Goal: Task Accomplishment & Management: Manage account settings

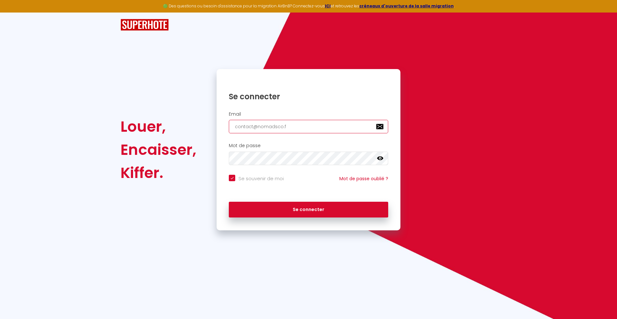
type input "[EMAIL_ADDRESS][DOMAIN_NAME]"
checkbox input "true"
type input "[EMAIL_ADDRESS][DOMAIN_NAME]"
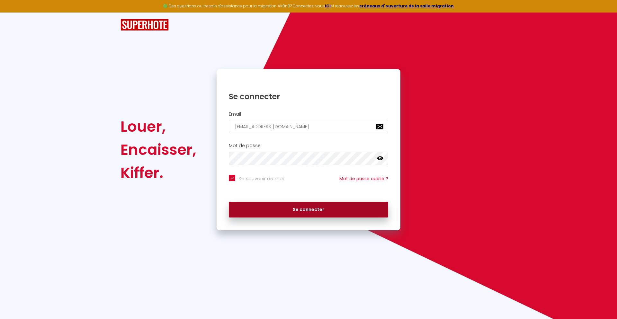
click at [309, 210] on button "Se connecter" at bounding box center [308, 210] width 159 height 16
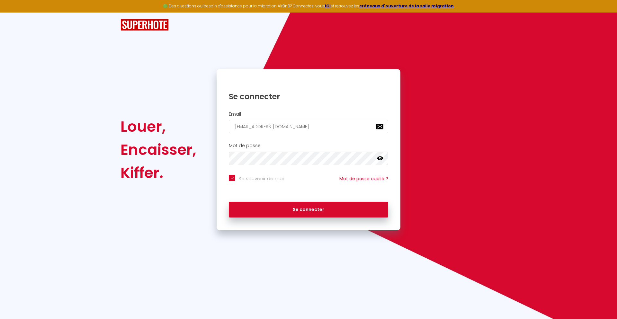
checkbox input "true"
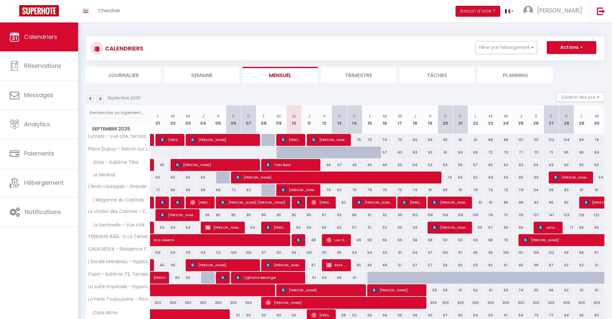
click at [123, 75] on li "Journalier" at bounding box center [123, 75] width 75 height 16
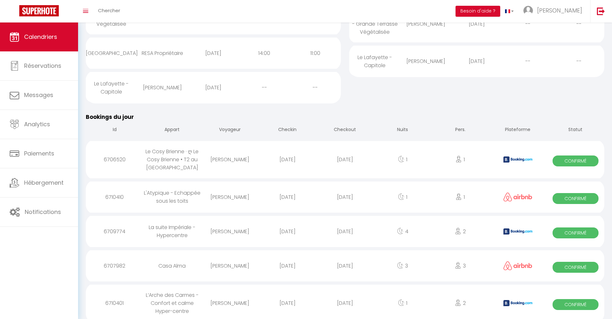
scroll to position [187, 0]
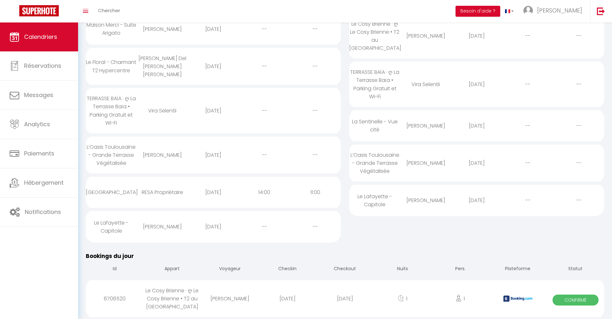
click at [345, 299] on div "[DATE]" at bounding box center [345, 298] width 58 height 21
select select "0"
select select "1"
select select
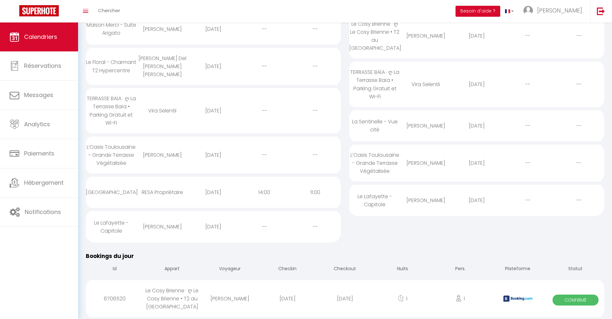
select select
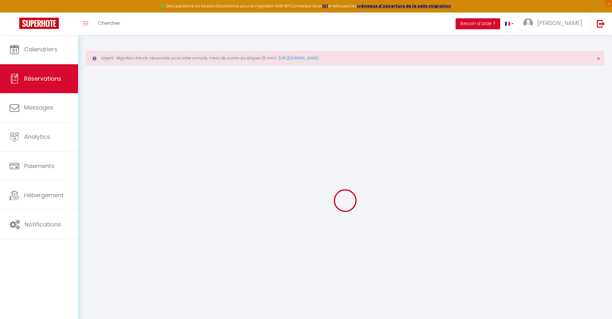
select select
checkbox input "false"
select select
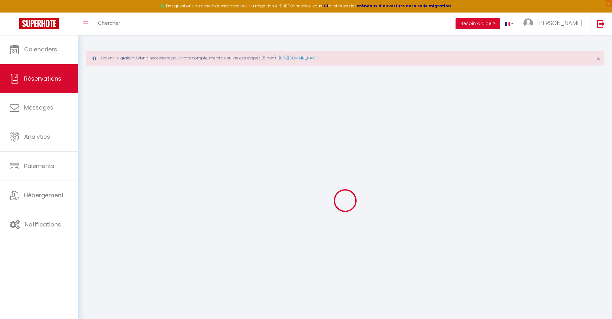
checkbox input "false"
type textarea "** THIS RESERVATION HAS BEEN PRE-PAID ** BOOKING NOTE : Payment charge is EUR 1…"
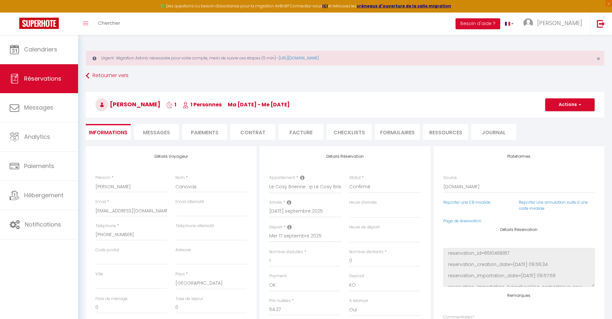
type input "40"
type input "3.91"
select select
checkbox input "false"
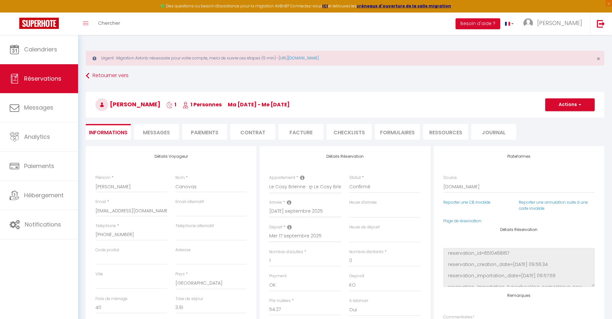
select select
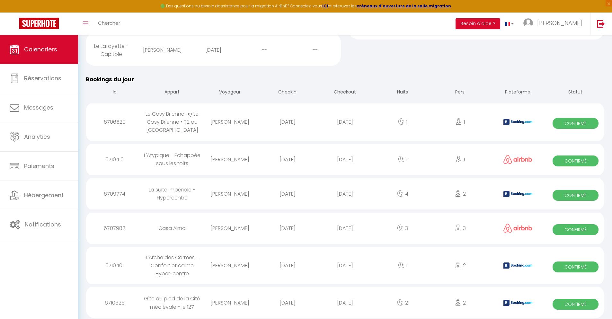
scroll to position [261, 0]
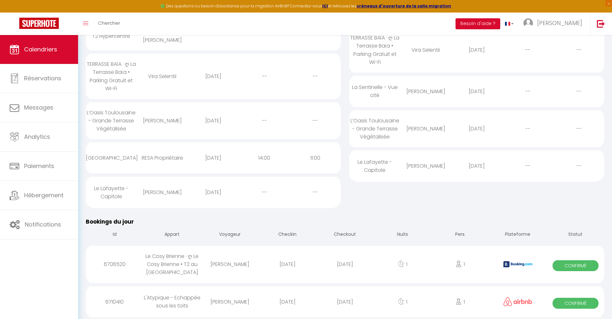
click at [345, 302] on div "[DATE]" at bounding box center [345, 302] width 58 height 21
select select "0"
select select "1"
select select
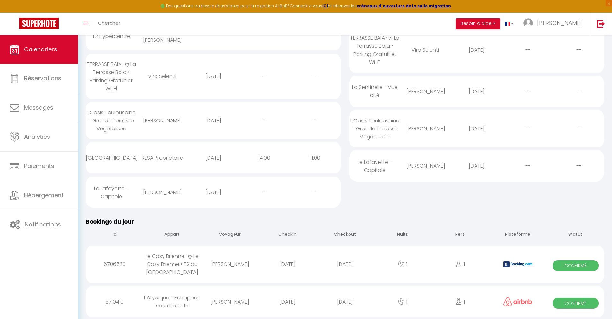
select select
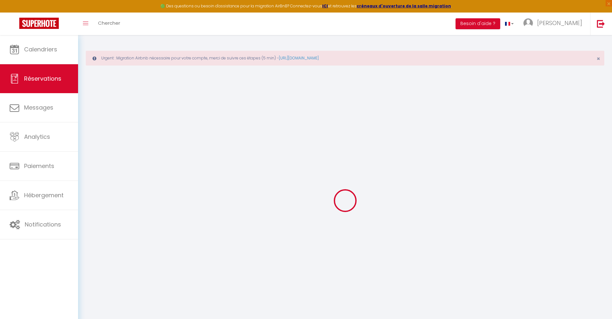
select select
checkbox input "false"
select select
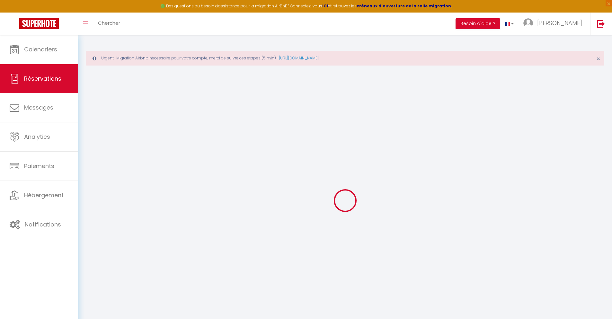
select select
checkbox input "false"
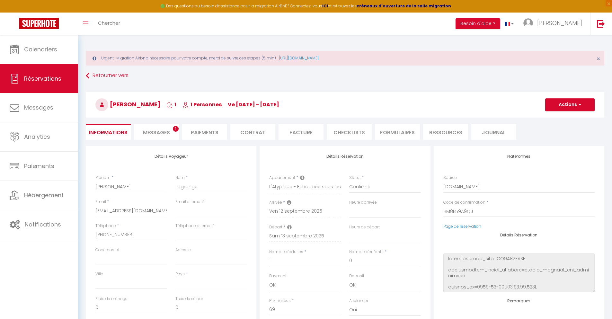
select select
type input "40"
type input "4.47"
select select
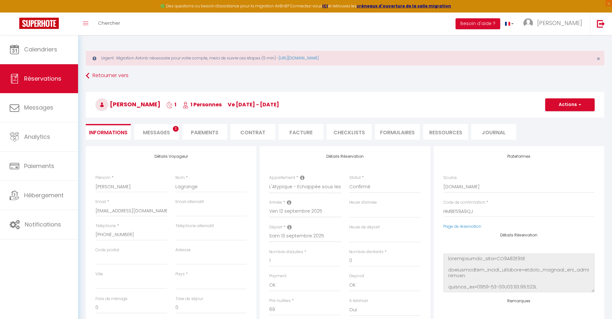
checkbox input "false"
select select
checkbox input "false"
select select
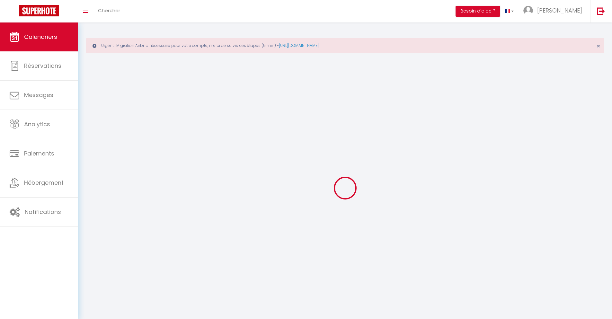
scroll to position [35, 0]
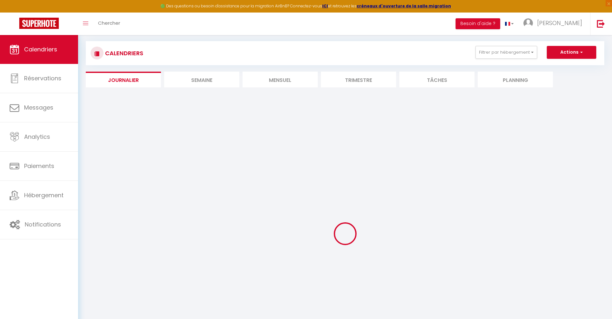
select select
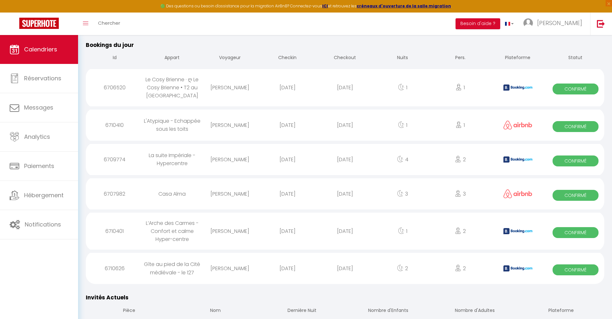
scroll to position [296, 0]
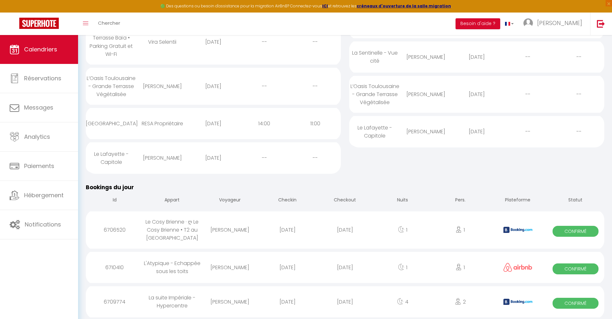
click at [345, 302] on div "[DATE]" at bounding box center [345, 302] width 58 height 21
select select "0"
select select "1"
select select
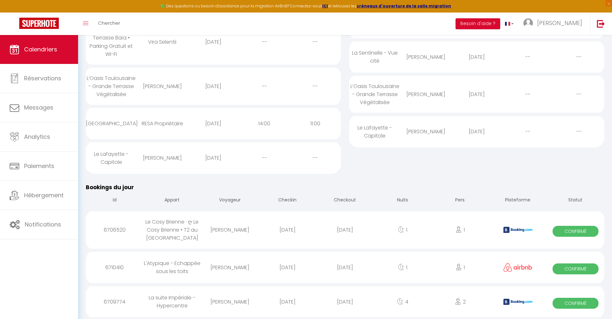
select select
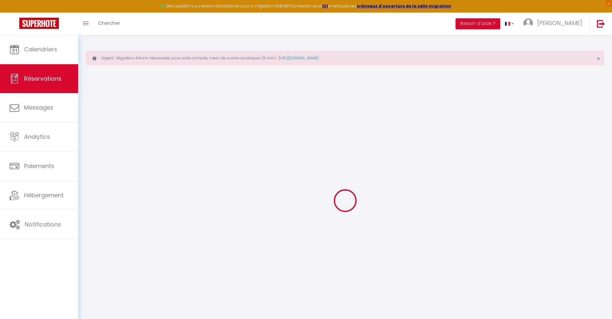
type input "Aimie"
type input "Pichon"
type input "[EMAIL_ADDRESS][DOMAIN_NAME]"
type input "[PHONE_NUMBER]"
type input "."
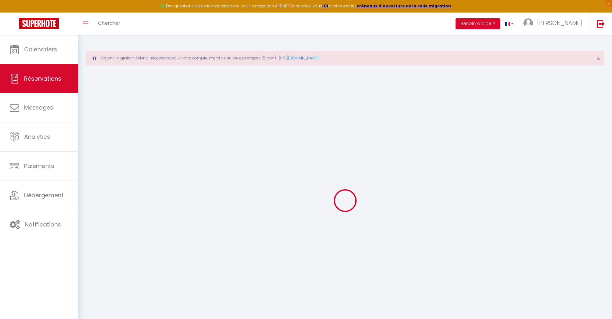
select select "FR"
type input "42.74"
type input "3.71"
select select "57117"
select select "1"
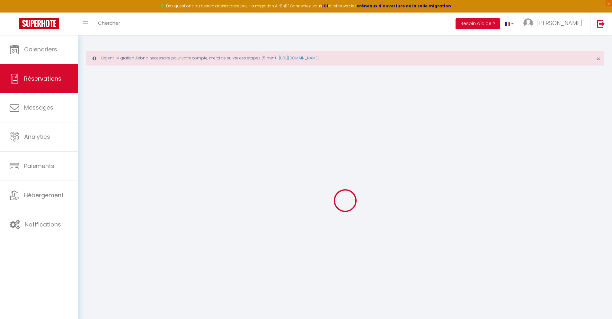
select select
type input "2"
select select "12"
select select
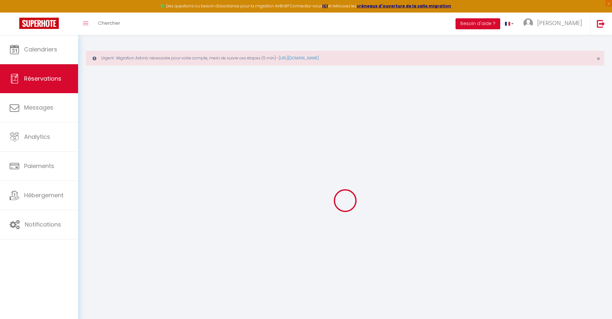
type input "211.41"
checkbox input "false"
type input "0"
select select "2"
type input "0"
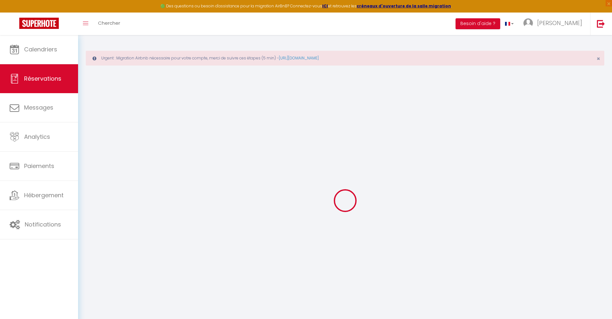
type input "0"
select select
select select "14"
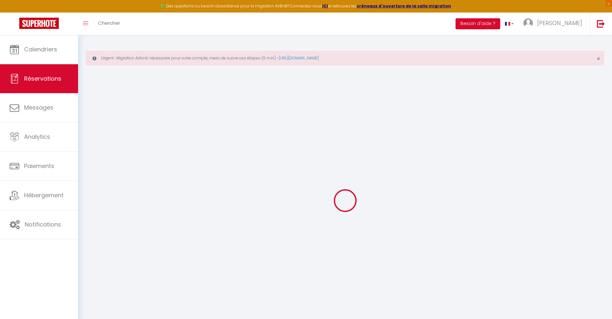
checkbox input "false"
select select
checkbox input "false"
select select
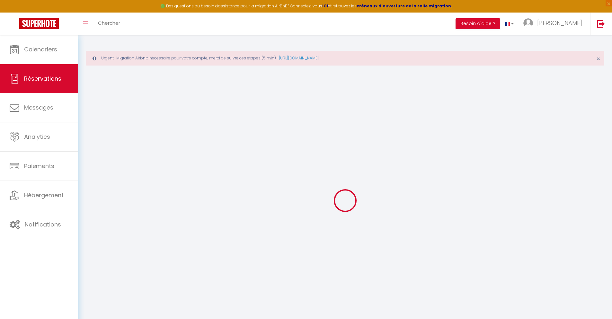
select select
checkbox input "false"
type textarea "** THIS RESERVATION HAS BEEN PRE-PAID ** Reservation has a cancellation grace p…"
type input "40"
type input "13.84"
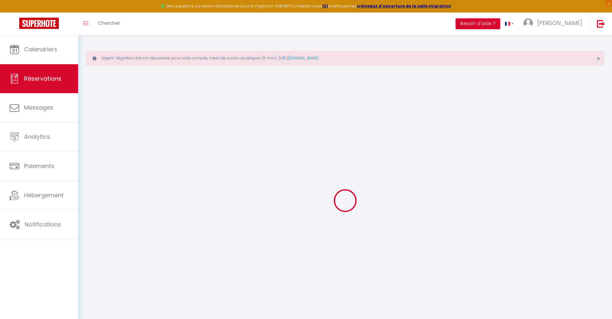
select select
checkbox input "false"
select select
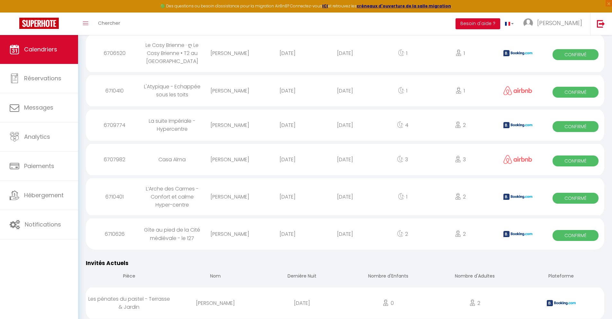
scroll to position [330, 0]
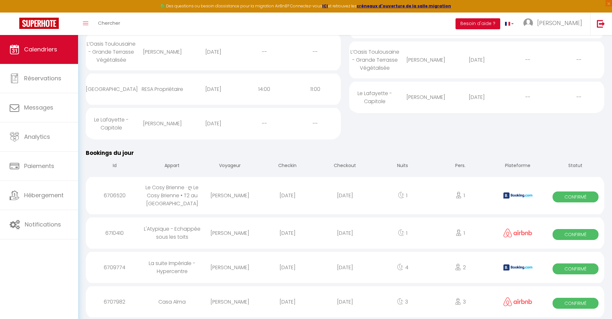
click at [345, 302] on div "[DATE]" at bounding box center [345, 302] width 58 height 21
select select "0"
select select "1"
select select
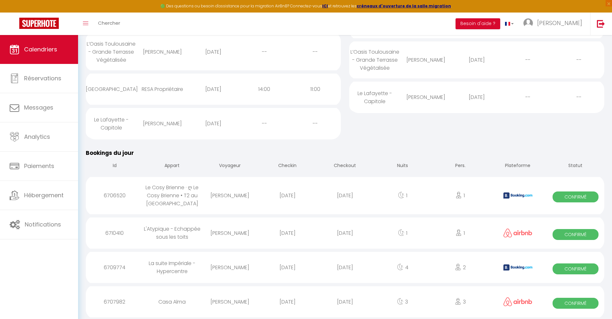
select select
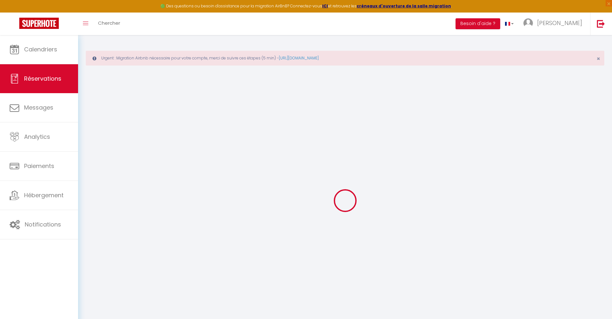
select select
checkbox input "false"
select select
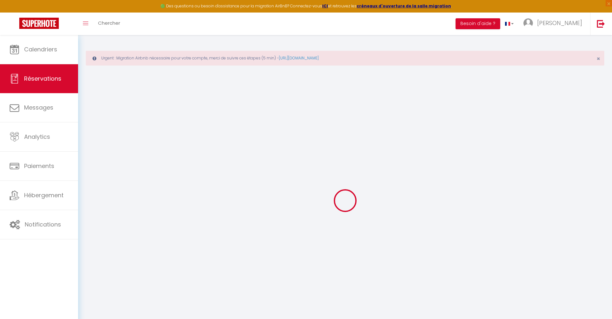
select select
checkbox input "false"
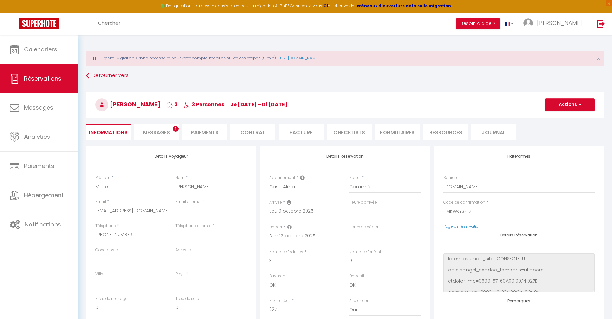
select select
type input "32"
type input "17.79"
select select
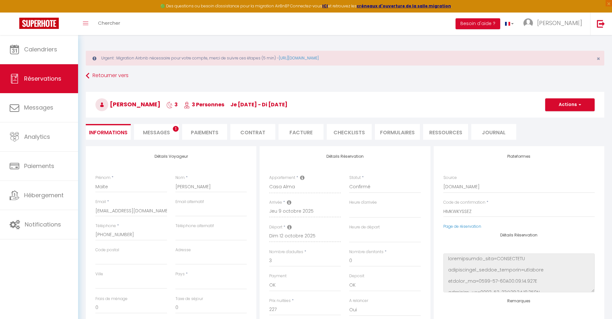
checkbox input "false"
select select
checkbox input "false"
select select
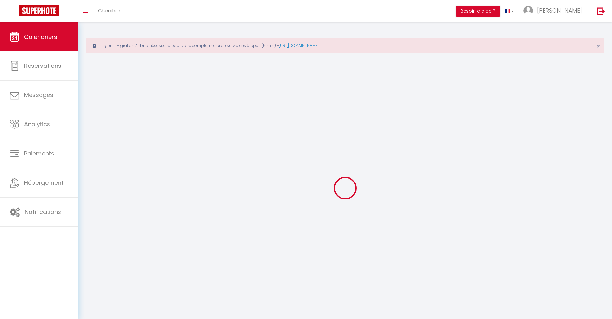
scroll to position [35, 0]
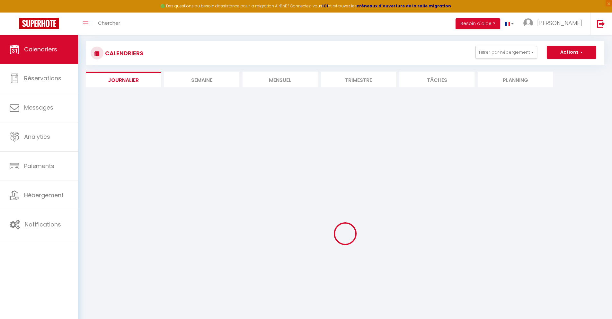
select select
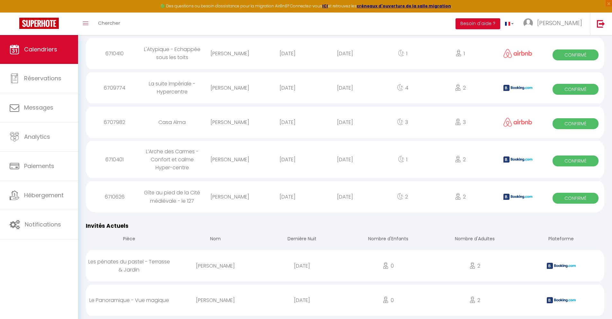
scroll to position [370, 0]
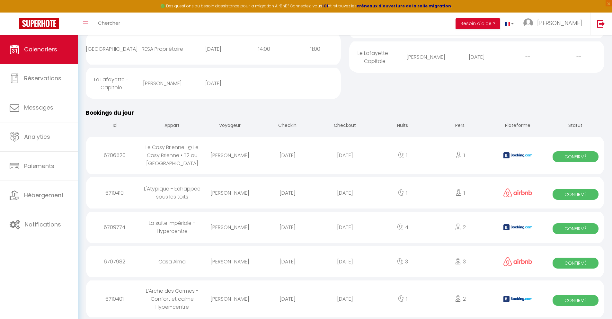
click at [345, 299] on div "[DATE]" at bounding box center [345, 299] width 58 height 21
select select "0"
select select "1"
select select
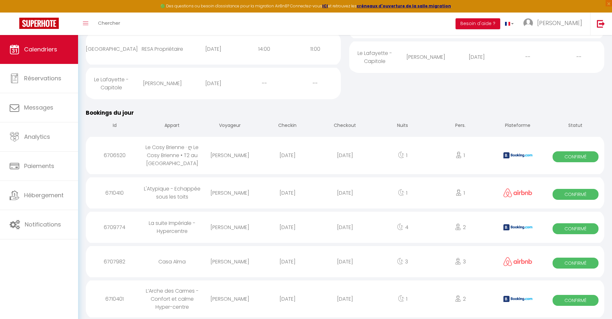
select select
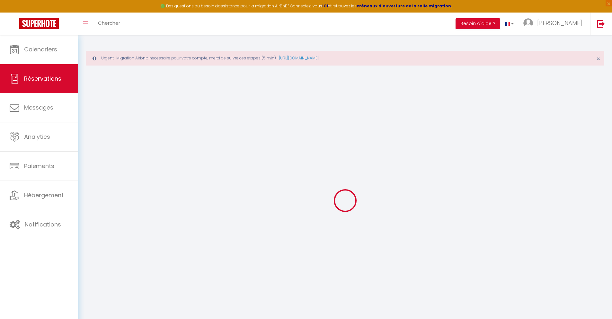
select select
checkbox input "false"
select select
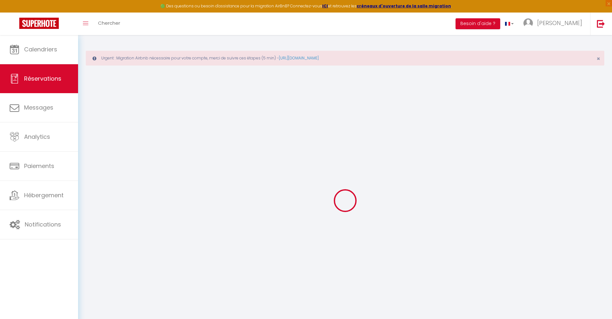
checkbox input "false"
type textarea "** THIS RESERVATION HAS BEEN PRE-PAID ** BOOKING NOTE : Payment charge is EUR 1…"
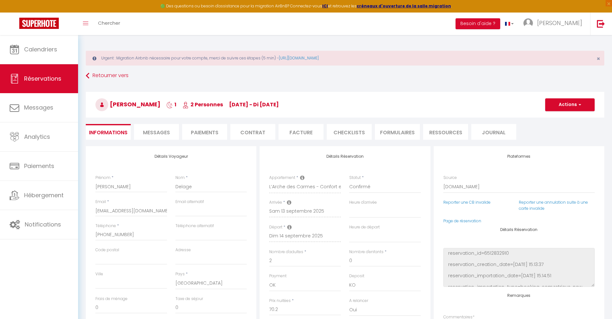
type input "45"
type input "4.59"
select select
checkbox input "false"
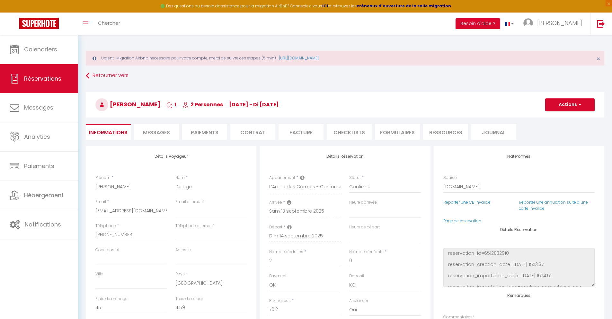
select select
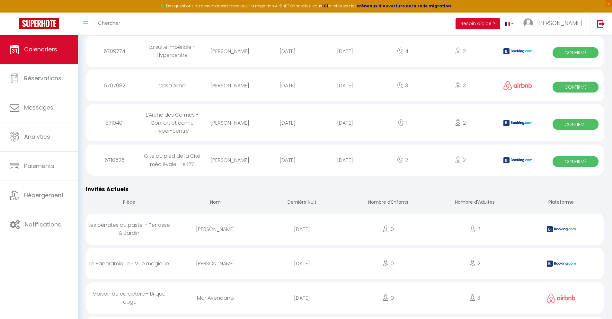
scroll to position [403, 0]
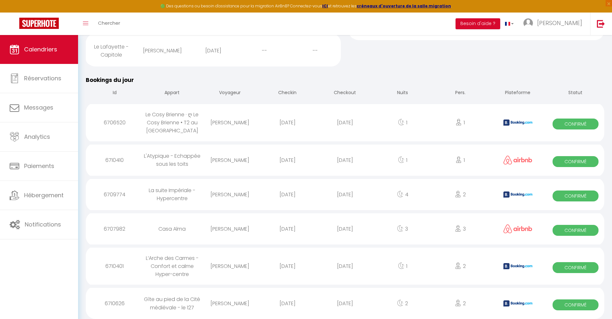
click at [345, 303] on div "[DATE]" at bounding box center [345, 303] width 58 height 21
select select "0"
select select "1"
select select
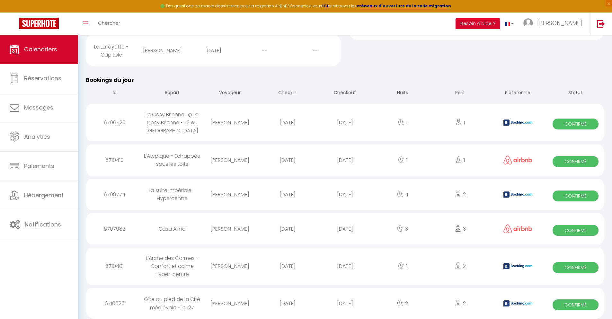
select select
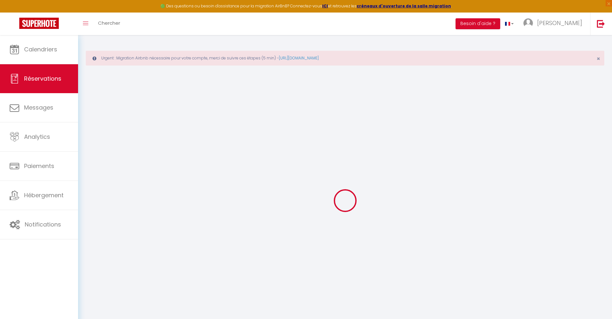
select select
checkbox input "false"
select select
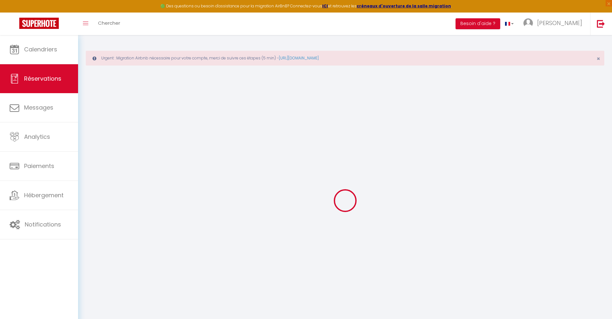
checkbox input "false"
type textarea "** THIS RESERVATION HAS BEEN PRE-PAID ** BOOKING NOTE : Payment charge is EUR 2…"
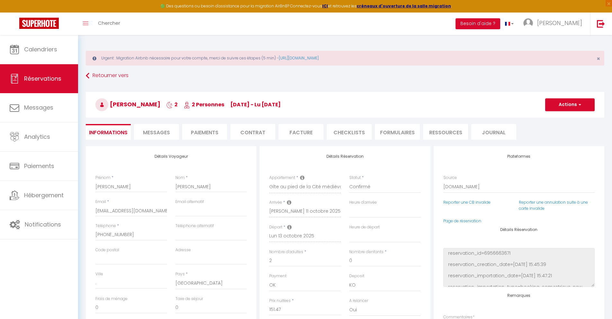
type input "25"
type input "7.57"
select select
checkbox input "false"
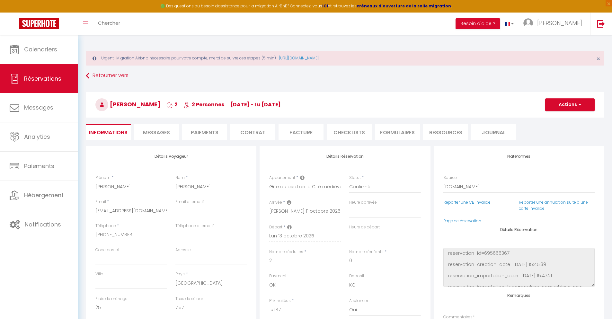
select select
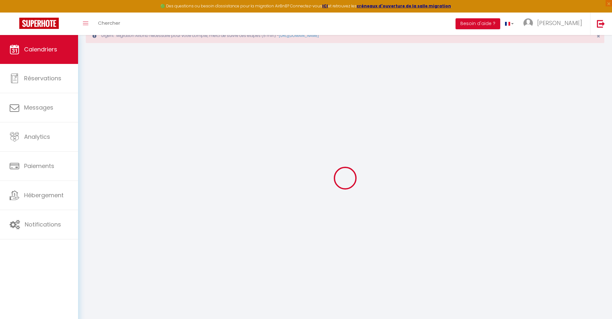
scroll to position [35, 0]
